Goal: Navigation & Orientation: Find specific page/section

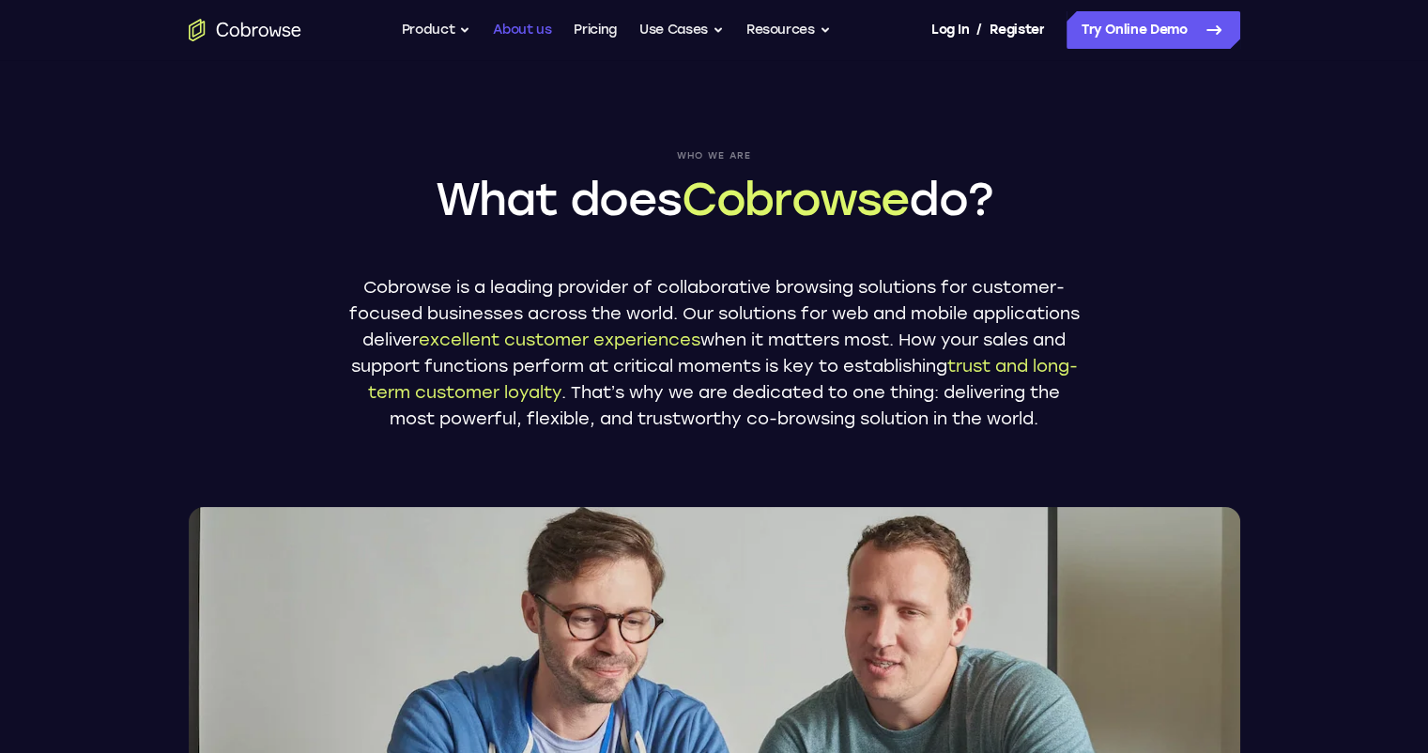
click at [516, 27] on link "About us" at bounding box center [522, 30] width 58 height 38
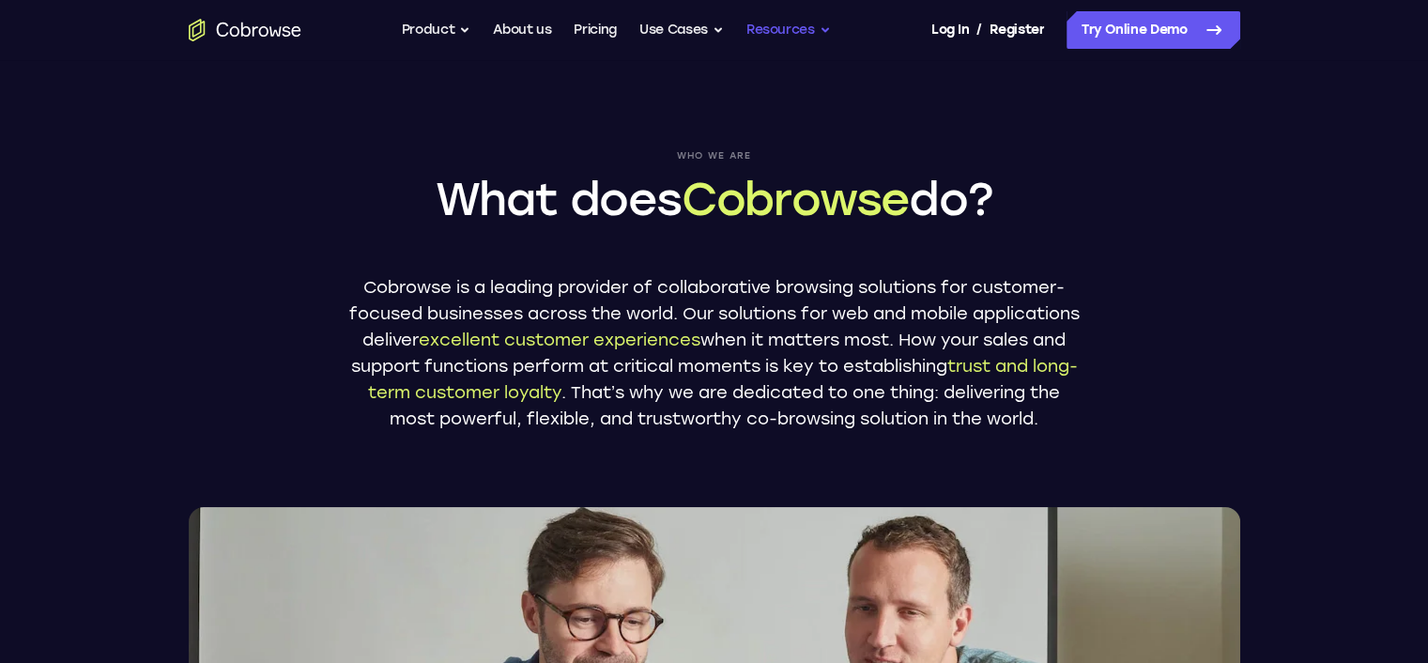
click at [770, 29] on button "Resources" at bounding box center [789, 30] width 85 height 38
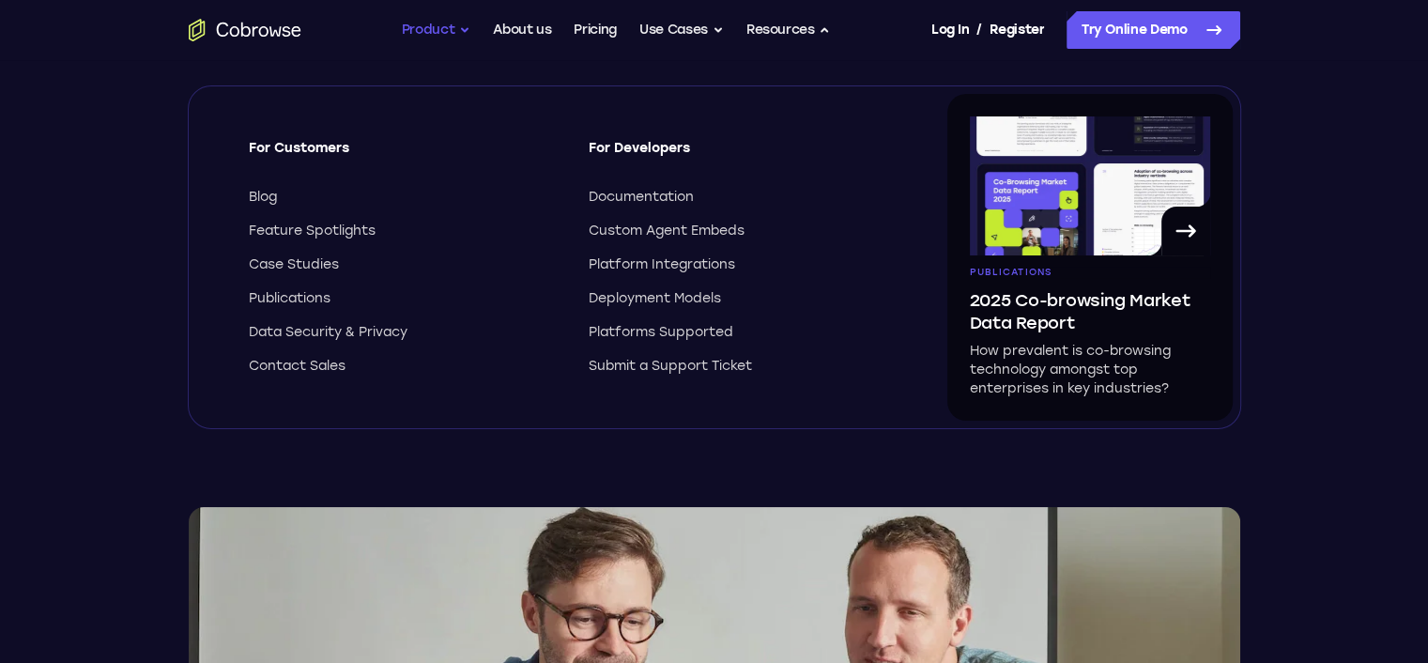
click at [436, 27] on button "Product" at bounding box center [436, 30] width 69 height 38
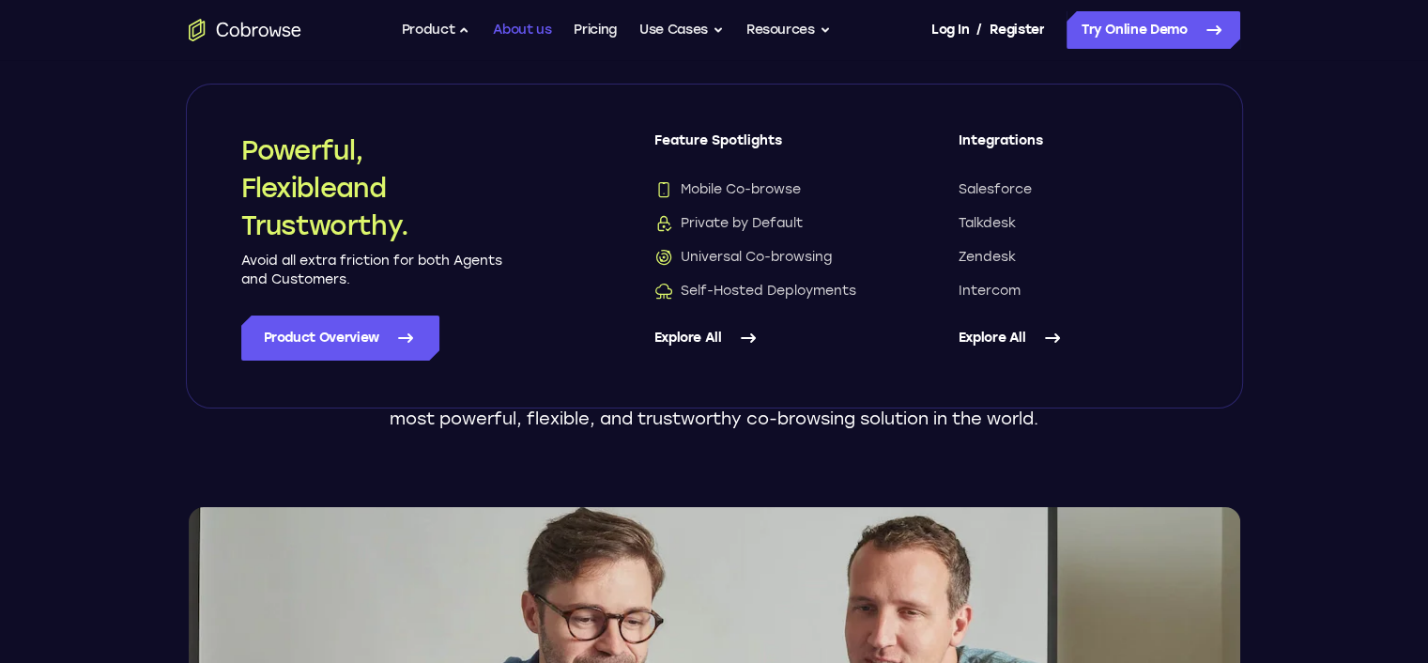
click at [497, 25] on link "About us" at bounding box center [522, 30] width 58 height 38
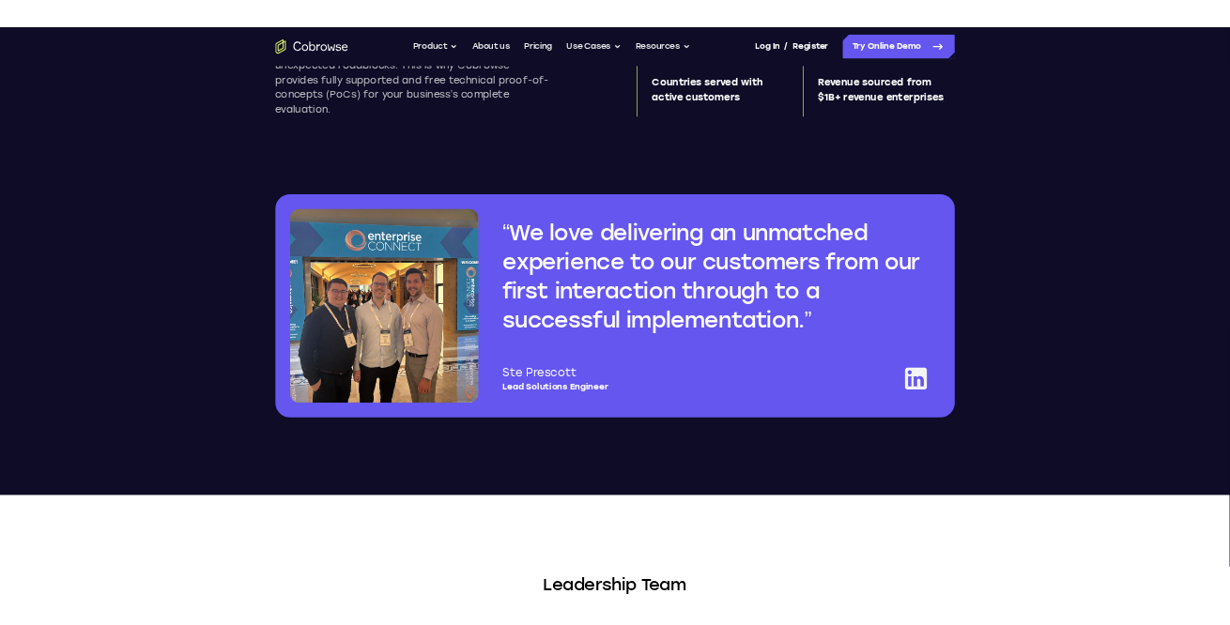
scroll to position [1009, 0]
